Goal: Information Seeking & Learning: Stay updated

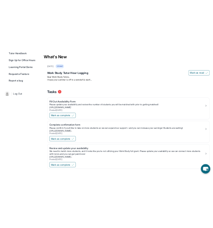
scroll to position [184, 0]
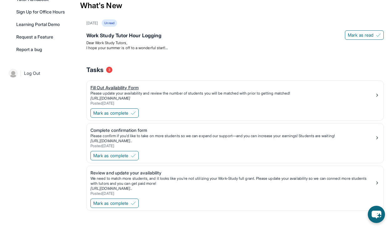
click at [127, 103] on div "Posted [DATE]" at bounding box center [233, 103] width 285 height 5
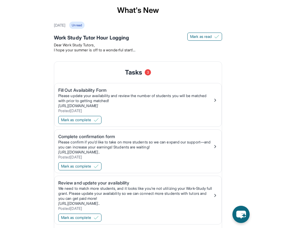
scroll to position [231, 0]
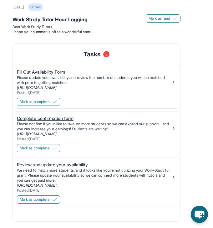
click at [53, 128] on div "Please confirm if you’d like to take on more students so we can expand our supp…" at bounding box center [94, 127] width 154 height 10
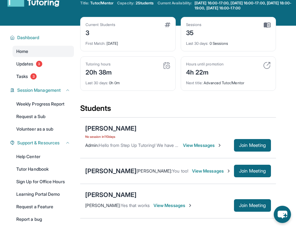
scroll to position [0, 0]
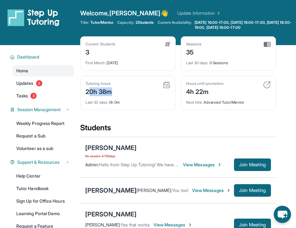
drag, startPoint x: 87, startPoint y: 92, endPoint x: 113, endPoint y: 92, distance: 26.0
click at [113, 92] on div "Tutoring hours 20h 38m" at bounding box center [128, 88] width 85 height 15
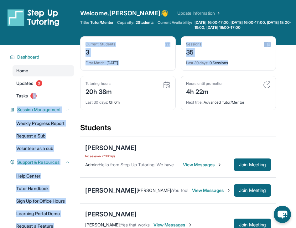
drag, startPoint x: 113, startPoint y: 92, endPoint x: 79, endPoint y: 92, distance: 34.8
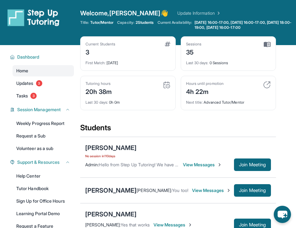
click at [94, 115] on div "Current Students 3 First Match : [DATE] Sessions 35 Last 30 days : 0 Sessions T…" at bounding box center [178, 79] width 196 height 86
drag, startPoint x: 85, startPoint y: 53, endPoint x: 92, endPoint y: 53, distance: 6.9
click at [92, 53] on div "Current Students 3 First Match : [DATE]" at bounding box center [128, 53] width 96 height 34
click at [92, 53] on div "3" at bounding box center [101, 52] width 30 height 10
drag, startPoint x: 207, startPoint y: 54, endPoint x: 175, endPoint y: 53, distance: 31.4
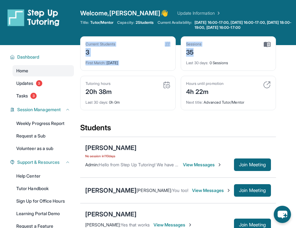
click at [176, 53] on div "Current Students 3 First Match : [DATE] Sessions 35 Last 30 days : 0 Sessions T…" at bounding box center [178, 79] width 196 height 86
click at [175, 124] on div "Students" at bounding box center [178, 130] width 196 height 14
click at [206, 104] on div "Next title : Advanced Tutor/Mentor" at bounding box center [228, 100] width 85 height 9
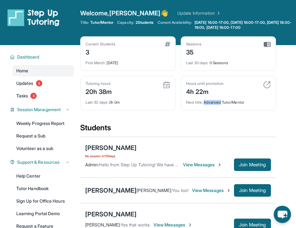
click at [206, 104] on div "Next title : Advanced Tutor/Mentor" at bounding box center [228, 100] width 85 height 9
click at [214, 85] on div "Hours until promotion" at bounding box center [205, 83] width 38 height 5
click at [268, 83] on img at bounding box center [267, 85] width 8 height 8
click at [233, 99] on div "Next title : Advanced Tutor/Mentor" at bounding box center [228, 100] width 85 height 9
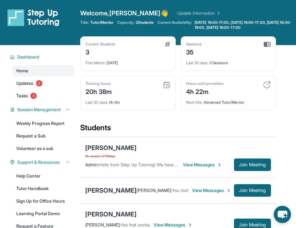
click at [233, 99] on div "Next title : Advanced Tutor/Mentor" at bounding box center [228, 100] width 85 height 9
click at [149, 138] on div "[PERSON_NAME] No session [DATE] Admin : Hello from Step Up Tutoring! We have an…" at bounding box center [178, 157] width 196 height 41
click at [30, 81] on span "Updates" at bounding box center [24, 83] width 17 height 6
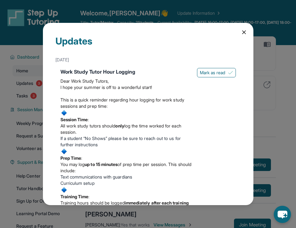
click at [88, 78] on span "Dear Work Study Tutors," at bounding box center [84, 80] width 49 height 5
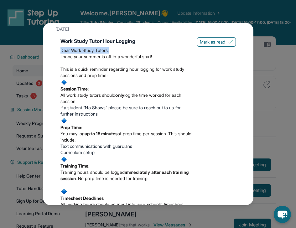
scroll to position [31, 0]
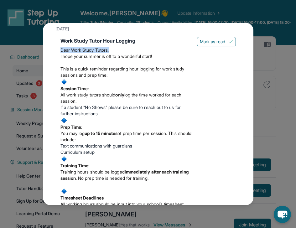
click at [134, 95] on span "log the time worked for each session." at bounding box center [120, 98] width 121 height 12
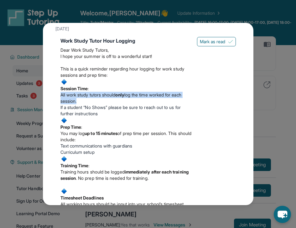
click at [134, 95] on span "log the time worked for each session." at bounding box center [120, 98] width 121 height 12
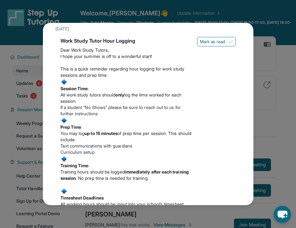
click at [134, 95] on span "log the time worked for each session." at bounding box center [120, 98] width 121 height 12
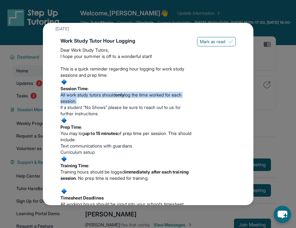
click at [123, 110] on li "If a student “No Shows” please be sure to reach out to us for further instructi…" at bounding box center [126, 110] width 132 height 13
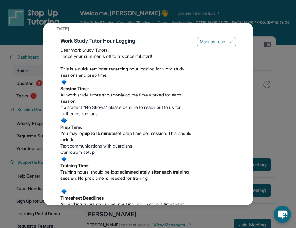
click at [123, 110] on li "If a student “No Shows” please be sure to reach out to us for further instructi…" at bounding box center [126, 110] width 132 height 13
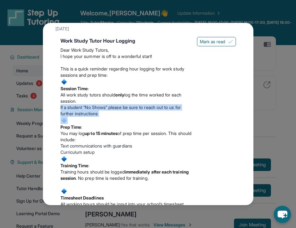
click at [112, 123] on span at bounding box center [126, 120] width 132 height 7
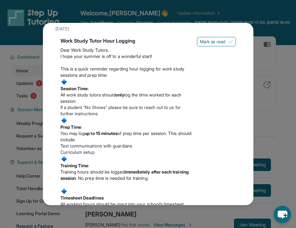
click at [112, 123] on span at bounding box center [126, 120] width 132 height 7
click at [102, 139] on span "of prep time per session. This should include:" at bounding box center [125, 137] width 131 height 12
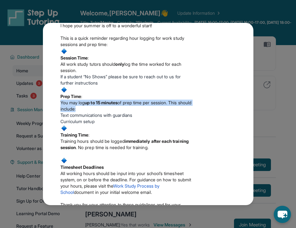
scroll to position [63, 0]
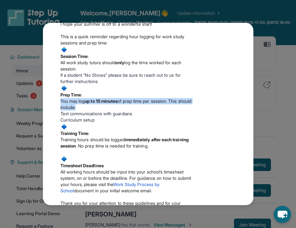
click at [106, 115] on span "Text communications with guardians" at bounding box center [96, 113] width 72 height 5
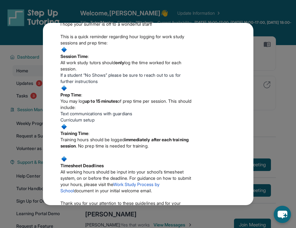
click at [106, 115] on span "Text communications with guardians" at bounding box center [96, 113] width 72 height 5
click at [86, 124] on span at bounding box center [126, 126] width 132 height 7
click at [88, 116] on span "Text communications with guardians" at bounding box center [96, 113] width 72 height 5
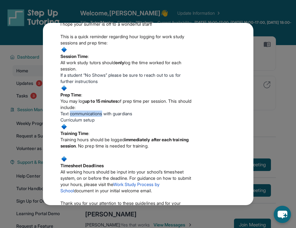
click at [88, 116] on span "Text communications with guardians" at bounding box center [96, 113] width 72 height 5
click at [83, 123] on span at bounding box center [126, 126] width 132 height 7
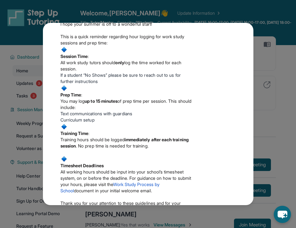
click at [83, 123] on span at bounding box center [126, 126] width 132 height 7
click at [77, 139] on span "Training hours should be logged" at bounding box center [92, 139] width 64 height 5
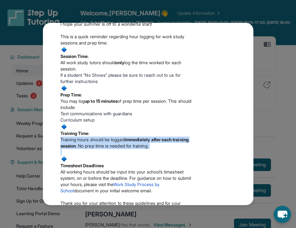
click at [76, 151] on p at bounding box center [126, 152] width 132 height 6
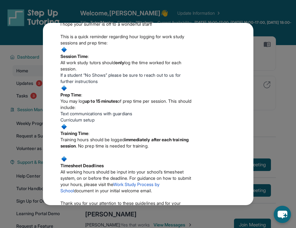
click at [76, 151] on p at bounding box center [126, 152] width 132 height 6
click at [80, 134] on strong "Training Time" at bounding box center [74, 133] width 28 height 5
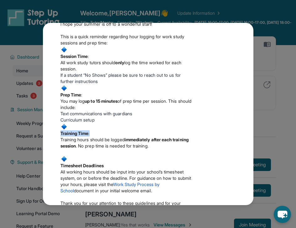
click at [75, 144] on strong "immediately after each training session" at bounding box center [124, 143] width 128 height 12
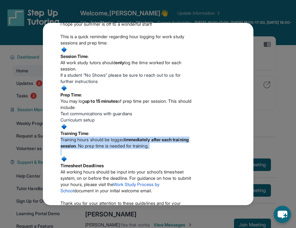
click at [81, 158] on span at bounding box center [126, 158] width 132 height 7
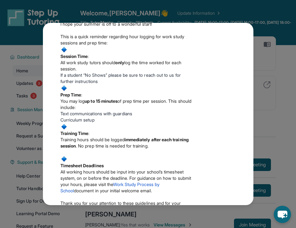
click at [81, 158] on span at bounding box center [126, 158] width 132 height 7
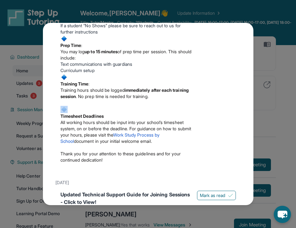
scroll to position [113, 0]
click at [92, 125] on p "All working hours should be input into your school’s timesheet system, on or be…" at bounding box center [126, 131] width 132 height 25
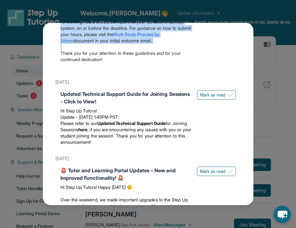
scroll to position [214, 0]
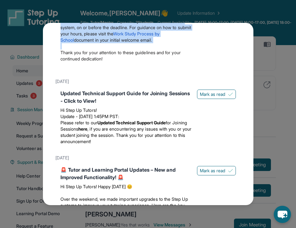
click at [196, 10] on div "Updates [DATE] Work Study Tutor Hour Logging Dear Work Study Tutors, I hope you…" at bounding box center [148, 114] width 296 height 228
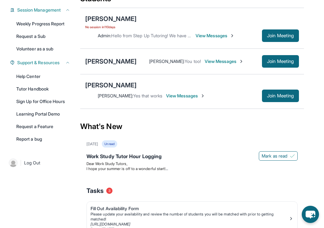
scroll to position [62, 0]
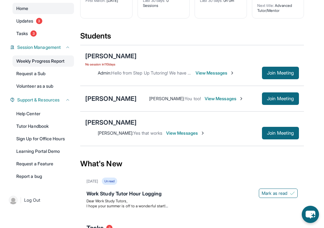
click at [38, 66] on link "Weekly Progress Report" at bounding box center [43, 60] width 61 height 11
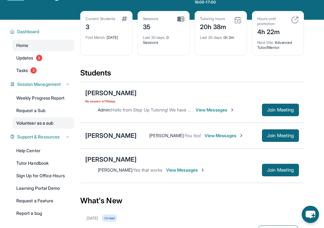
scroll to position [0, 0]
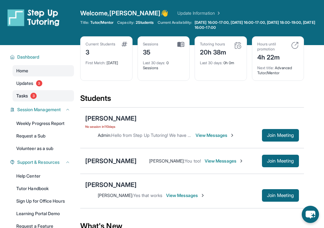
click at [40, 96] on link "Tasks 3" at bounding box center [43, 95] width 61 height 11
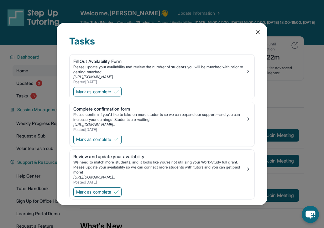
scroll to position [9, 0]
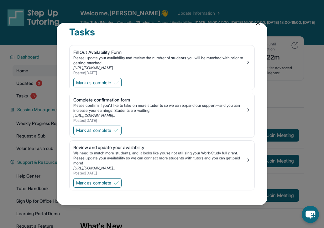
click at [251, 26] on div "Tasks Fill Out Availability Form Please update your availability and review the…" at bounding box center [162, 114] width 211 height 182
click at [256, 24] on icon at bounding box center [257, 23] width 3 height 3
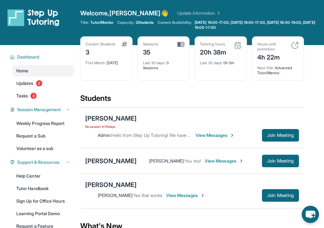
click at [130, 26] on div "Title: Tutor/Mentor Capacity: 2 Students Current Availability: [DATE] 16:00-17:…" at bounding box center [202, 25] width 244 height 10
click at [134, 23] on span "Capacity:" at bounding box center [125, 22] width 17 height 5
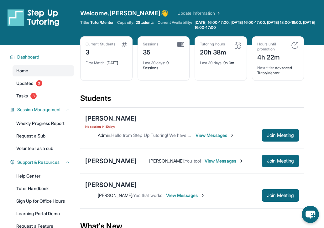
click at [134, 23] on span "Capacity:" at bounding box center [125, 22] width 17 height 5
click at [136, 29] on div "Title: Tutor/Mentor Capacity: 2 Students Current Availability: [DATE] 16:00-17:…" at bounding box center [202, 25] width 244 height 10
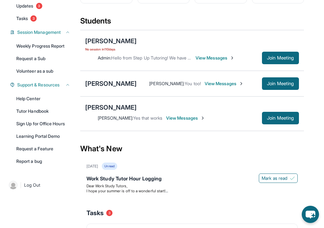
scroll to position [79, 0]
